Goal: Check status: Check status

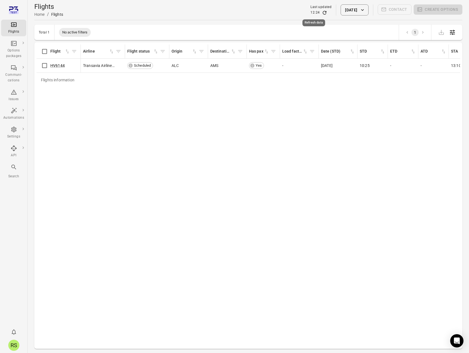
click at [322, 13] on icon "Refresh data" at bounding box center [325, 13] width 6 height 6
drag, startPoint x: 216, startPoint y: 98, endPoint x: 253, endPoint y: 80, distance: 40.9
click at [216, 98] on div "Flights information Flight Airline Flight status Origin Destination Has pax Loa…" at bounding box center [248, 196] width 423 height 302
click at [361, 9] on icon "button" at bounding box center [362, 10] width 6 height 6
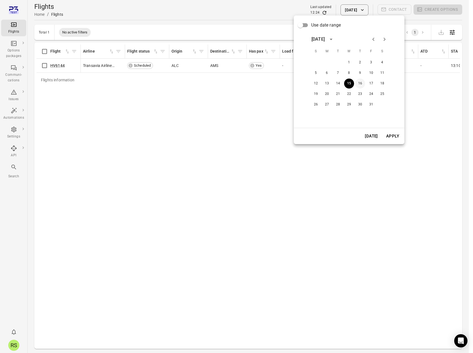
click at [359, 82] on button "16" at bounding box center [360, 84] width 10 height 10
click at [392, 135] on button "Apply" at bounding box center [392, 136] width 19 height 12
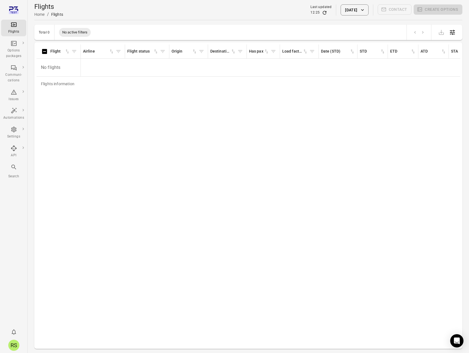
click at [361, 11] on icon "button" at bounding box center [362, 10] width 6 height 6
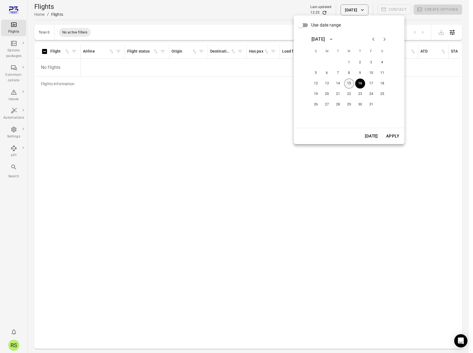
click at [350, 83] on button "15" at bounding box center [349, 84] width 10 height 10
click at [394, 136] on button "Apply" at bounding box center [392, 136] width 19 height 12
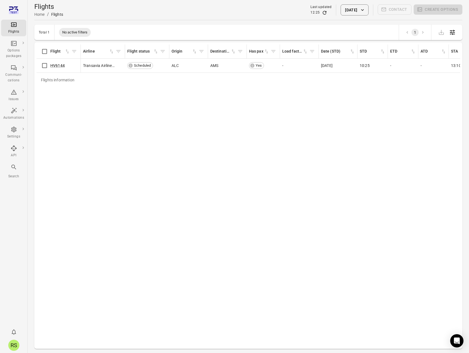
click at [354, 10] on button "[DATE]" at bounding box center [354, 9] width 28 height 11
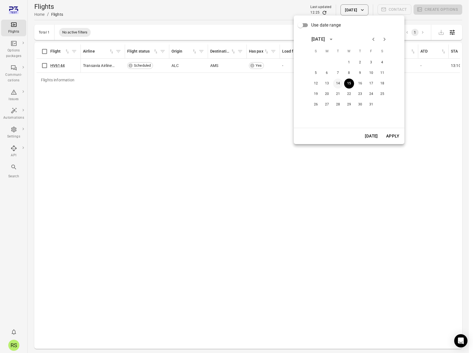
click at [338, 83] on button "14" at bounding box center [338, 84] width 10 height 10
click at [394, 140] on button "Apply" at bounding box center [392, 136] width 19 height 12
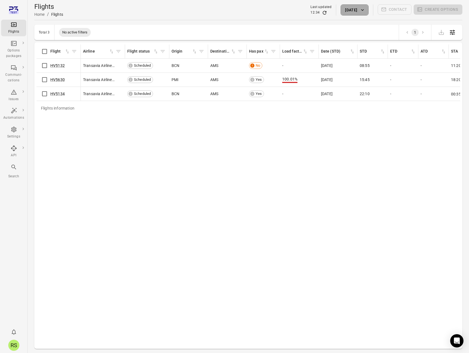
click at [354, 11] on button "[DATE]" at bounding box center [354, 9] width 28 height 11
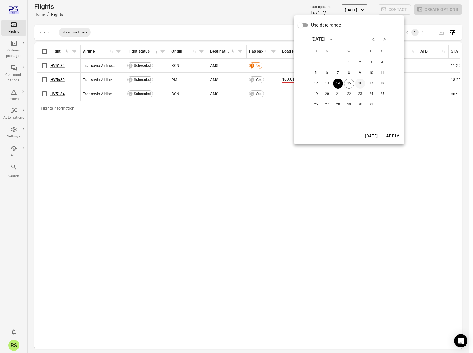
click at [361, 87] on button "16" at bounding box center [360, 84] width 10 height 10
click at [391, 136] on button "Apply" at bounding box center [392, 136] width 19 height 12
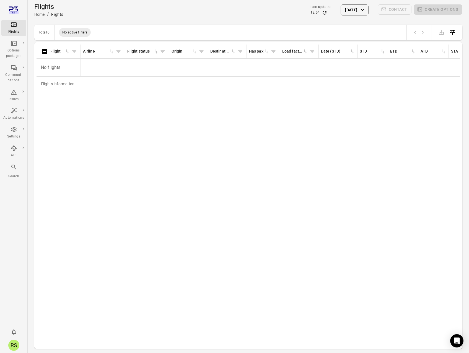
click at [153, 219] on div "Flights information Flight Airline Flight status Origin Destination Has pax Loa…" at bounding box center [248, 196] width 423 height 302
